Goal: Task Accomplishment & Management: Manage account settings

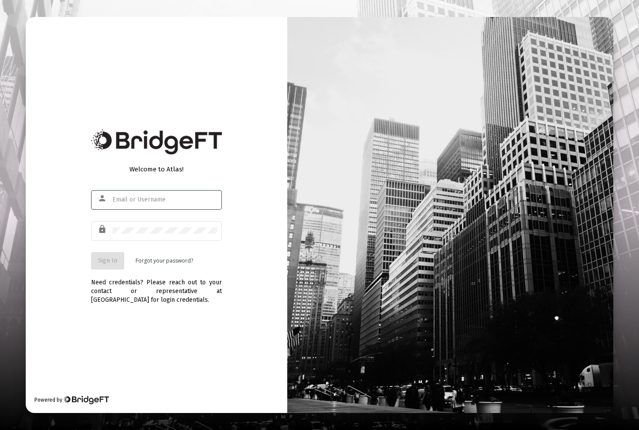
click at [135, 201] on input "text" at bounding box center [164, 199] width 105 height 7
type input "[PERSON_NAME][EMAIL_ADDRESS][DOMAIN_NAME]"
click at [104, 264] on span "Sign In" at bounding box center [107, 260] width 19 height 7
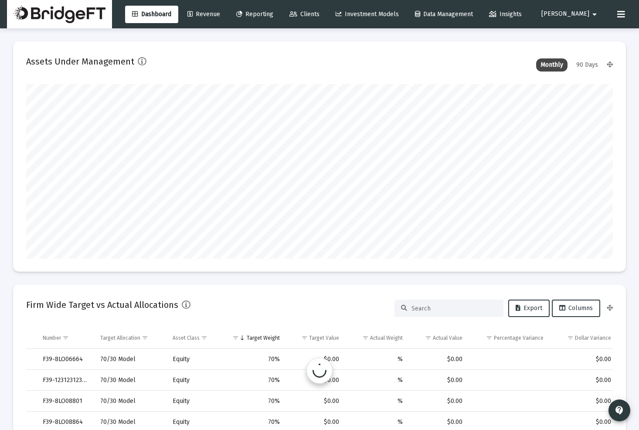
scroll to position [174, 316]
type input "[DATE]"
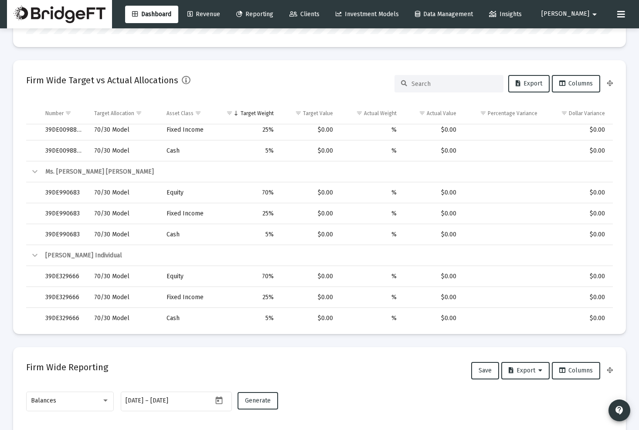
scroll to position [0, 0]
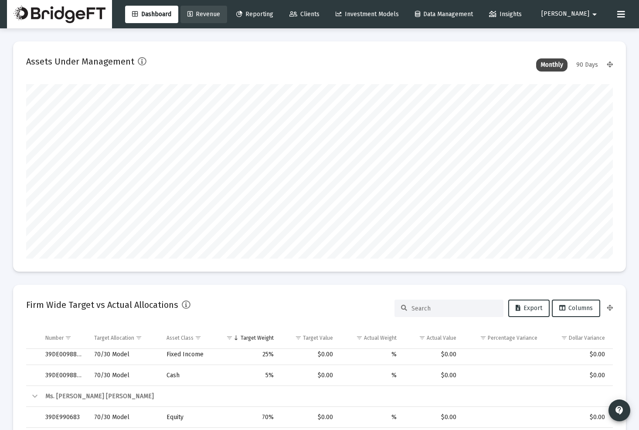
click at [220, 13] on span "Revenue" at bounding box center [203, 13] width 33 height 7
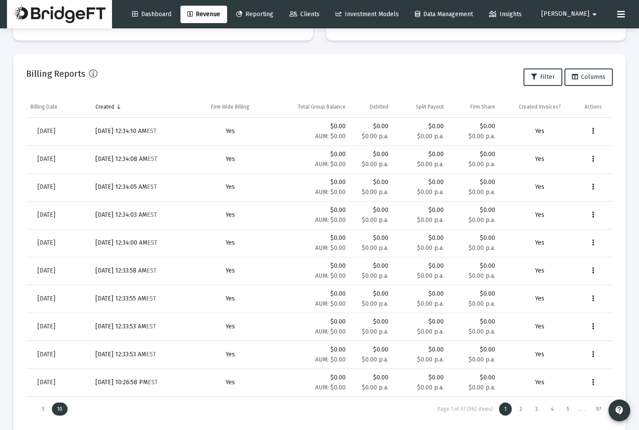
scroll to position [278, 0]
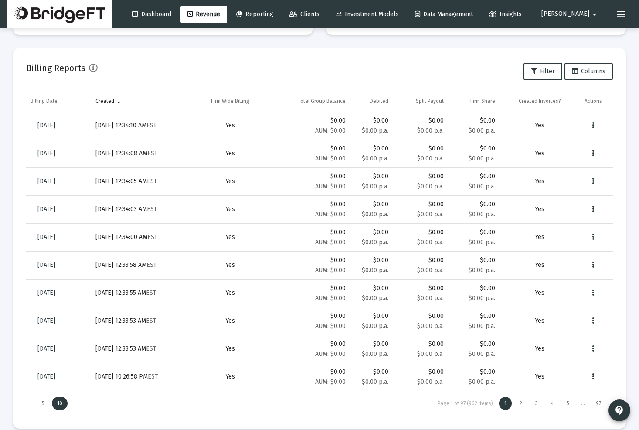
click at [439, 73] on div "Billing Reports Filter Columns" at bounding box center [319, 71] width 587 height 21
click at [595, 124] on button "Data grid" at bounding box center [593, 125] width 17 height 17
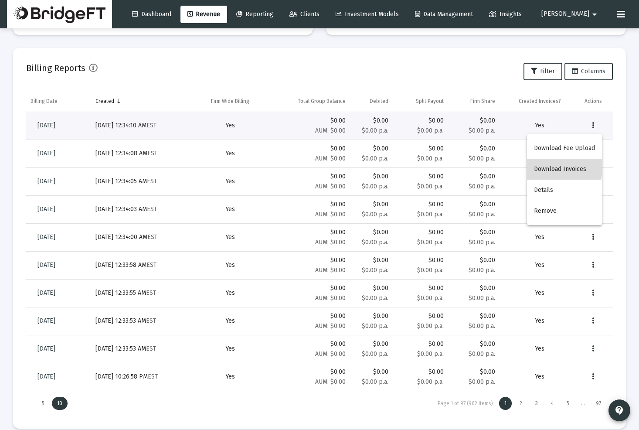
click at [551, 166] on button "Download Invoices" at bounding box center [564, 169] width 75 height 21
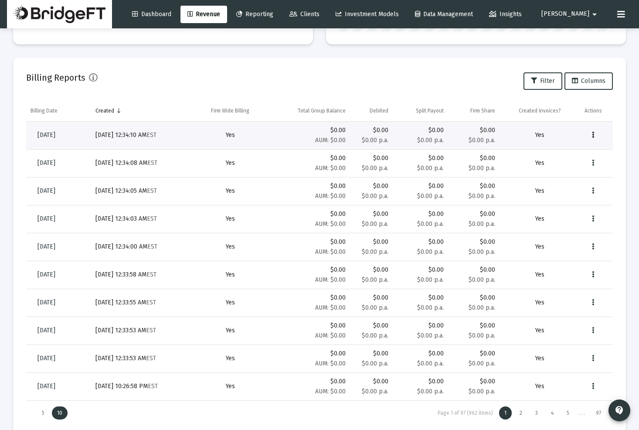
scroll to position [269, 0]
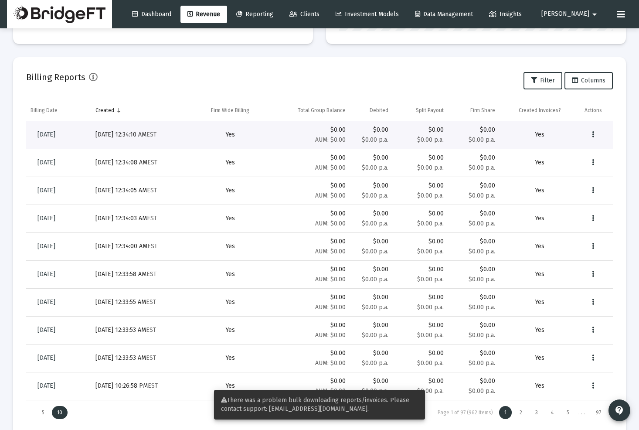
click at [404, 402] on span "There was a problem bulk downloading reports/invoices. Please contact support: …" at bounding box center [315, 404] width 188 height 16
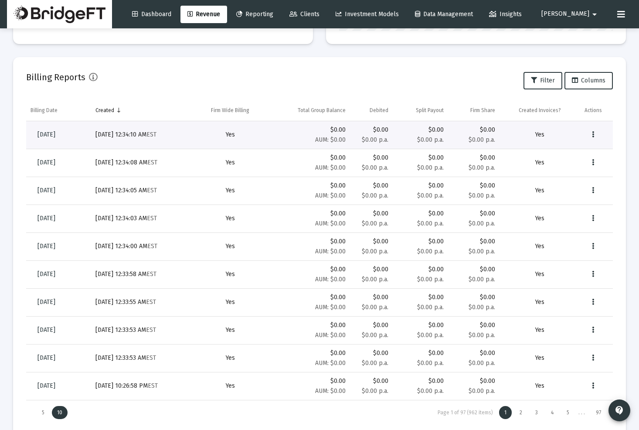
scroll to position [0, 0]
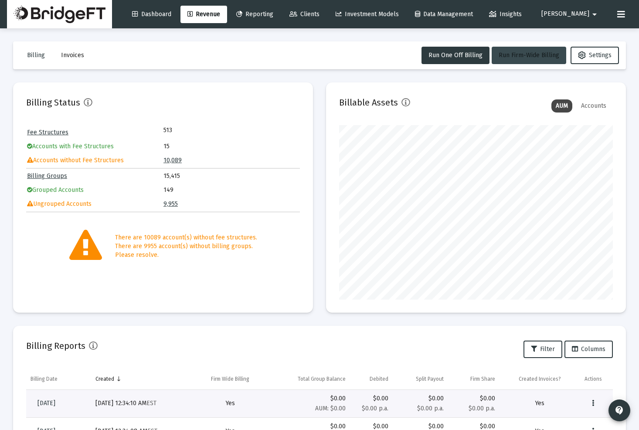
click at [530, 55] on span "Run Firm-Wide Billing" at bounding box center [529, 54] width 61 height 7
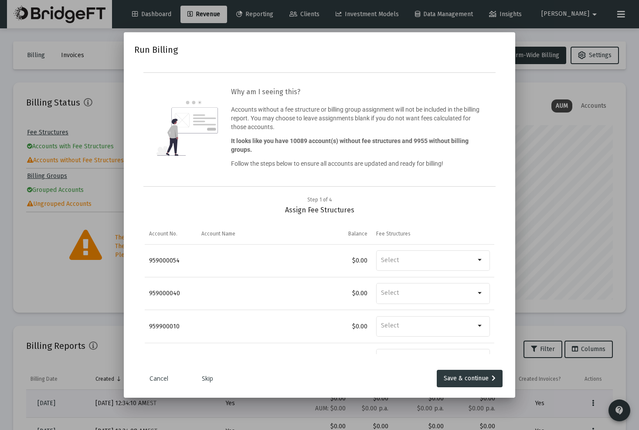
click at [162, 378] on link "Cancel" at bounding box center [159, 378] width 44 height 9
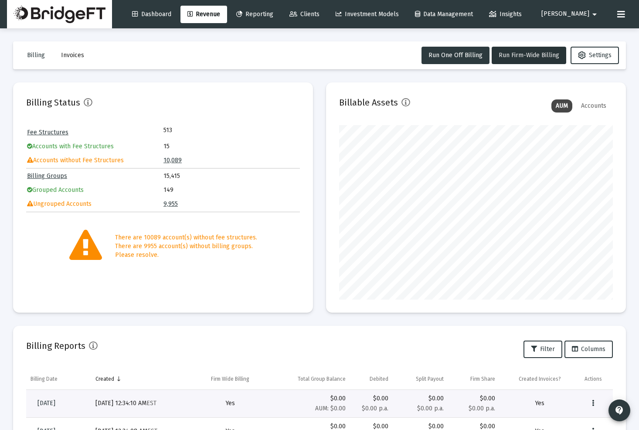
click at [64, 53] on span "Invoices" at bounding box center [72, 54] width 23 height 7
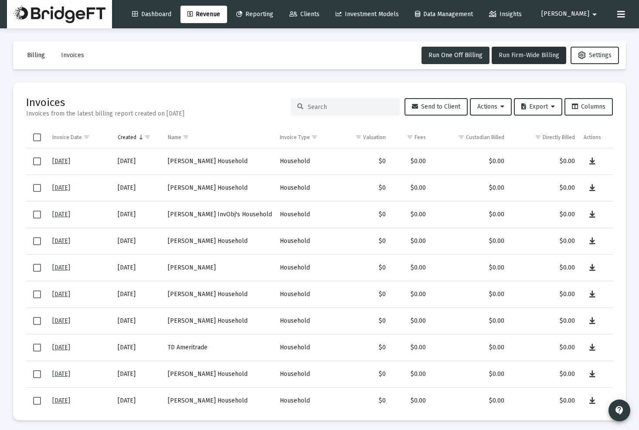
click at [37, 61] on button "Billing" at bounding box center [36, 55] width 32 height 17
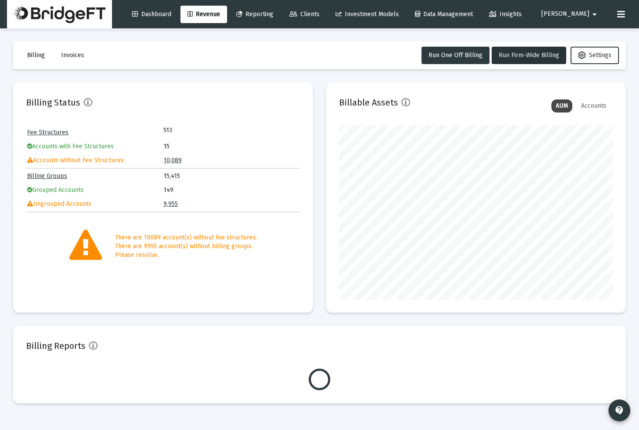
scroll to position [174, 274]
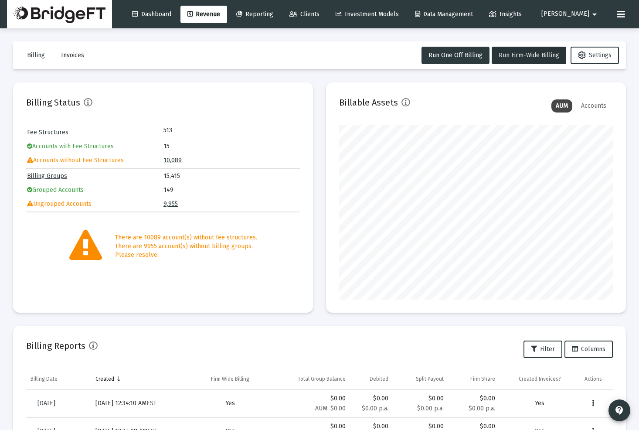
click at [595, 103] on div "Accounts" at bounding box center [594, 105] width 34 height 13
click at [560, 108] on div "AUM" at bounding box center [561, 105] width 21 height 13
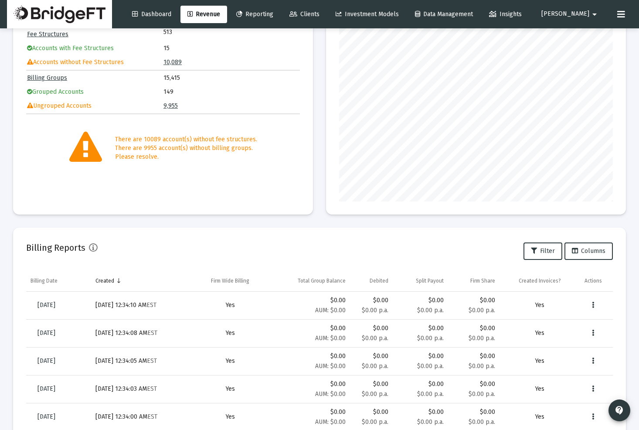
scroll to position [0, 0]
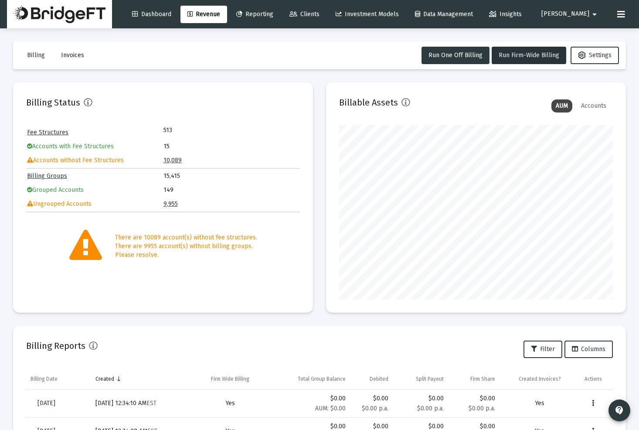
click at [196, 27] on div "Dashboard Revenue Reporting Clients Investment Models Data Management Insights …" at bounding box center [319, 14] width 625 height 28
click at [604, 56] on span "Settings" at bounding box center [595, 54] width 34 height 7
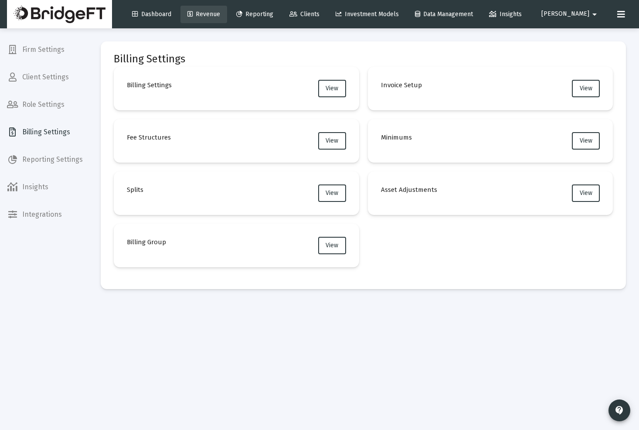
click at [220, 14] on span "Revenue" at bounding box center [203, 13] width 33 height 7
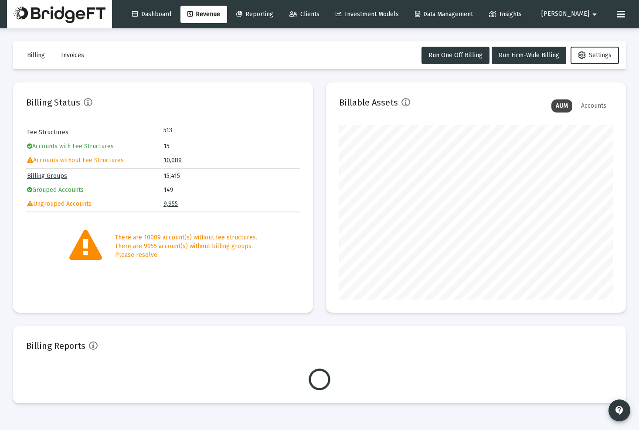
scroll to position [174, 274]
